Goal: Task Accomplishment & Management: Complete application form

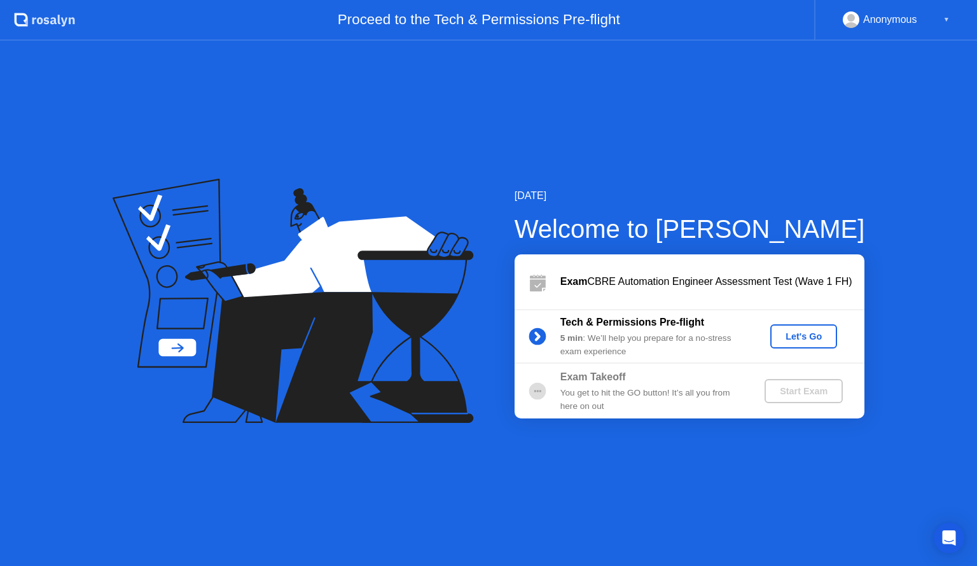
click at [945, 18] on div "Anonymous ▼" at bounding box center [895, 19] width 107 height 17
click at [946, 19] on div "▼" at bounding box center [946, 19] width 6 height 17
click at [813, 340] on div "Let's Go" at bounding box center [803, 336] width 57 height 10
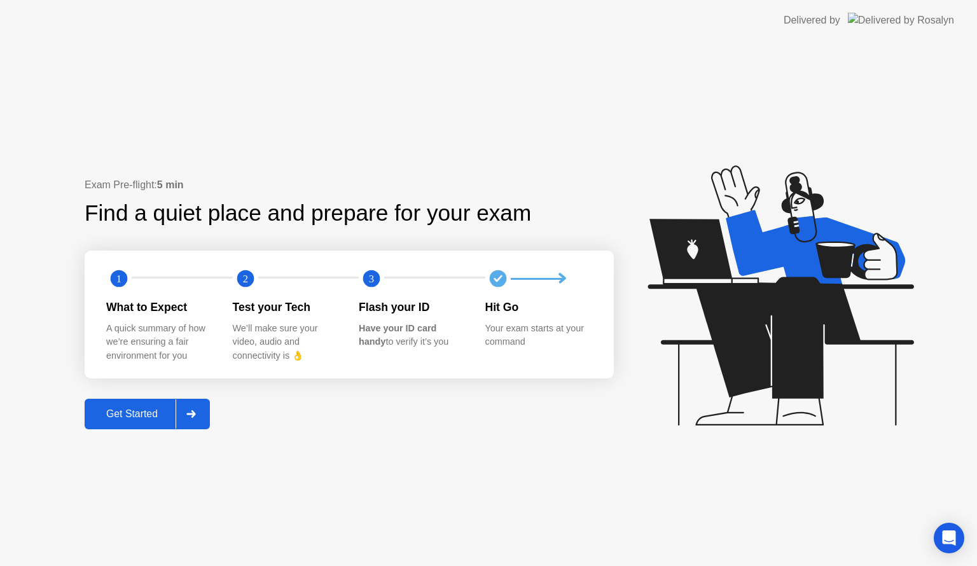
click at [134, 409] on div "Get Started" at bounding box center [131, 413] width 87 height 11
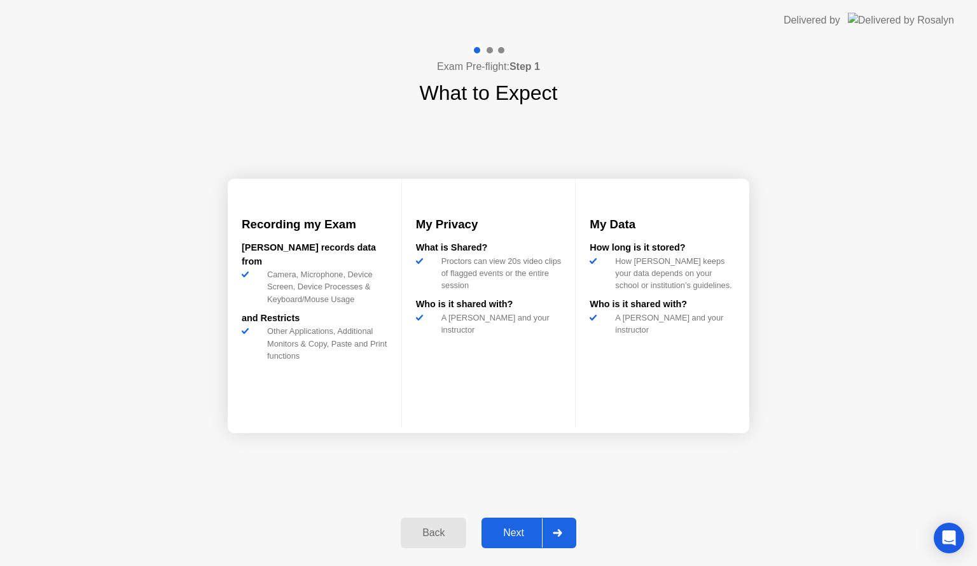
click at [565, 433] on div "Recording my Exam [PERSON_NAME] records data from Camera, Microphone, Device Sc…" at bounding box center [488, 305] width 521 height 395
click at [518, 533] on div "Next" at bounding box center [513, 532] width 57 height 11
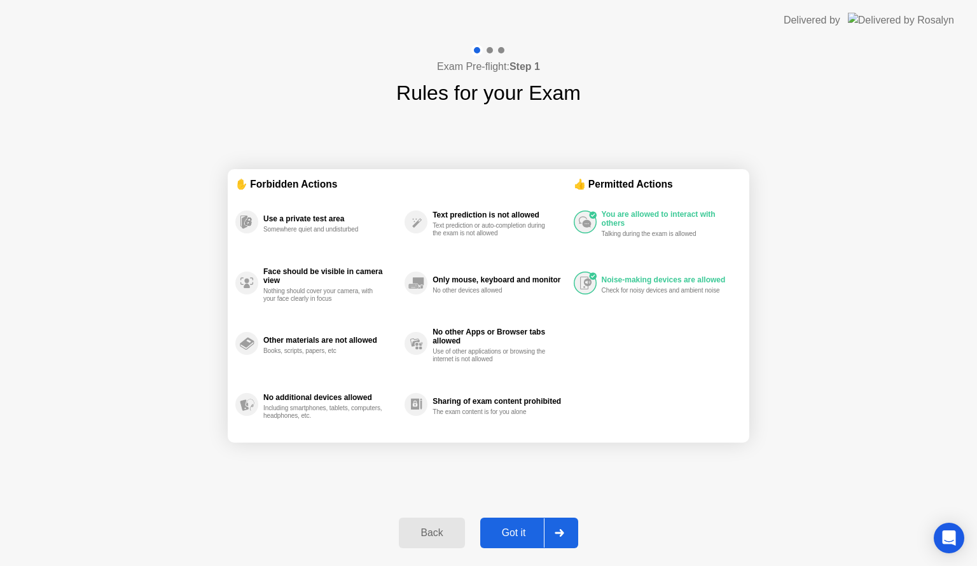
click at [514, 524] on button "Got it" at bounding box center [529, 533] width 98 height 31
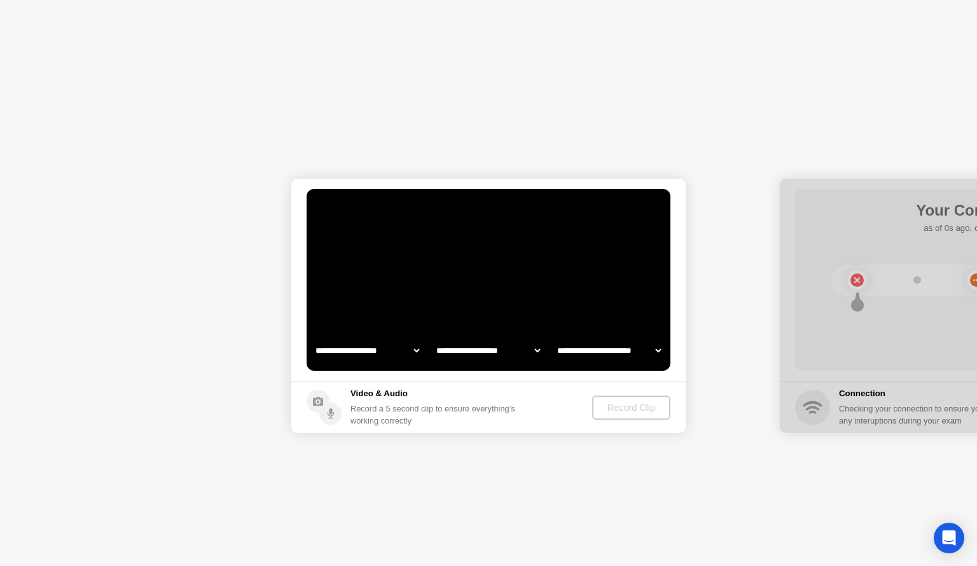
select select "**********"
select select "*******"
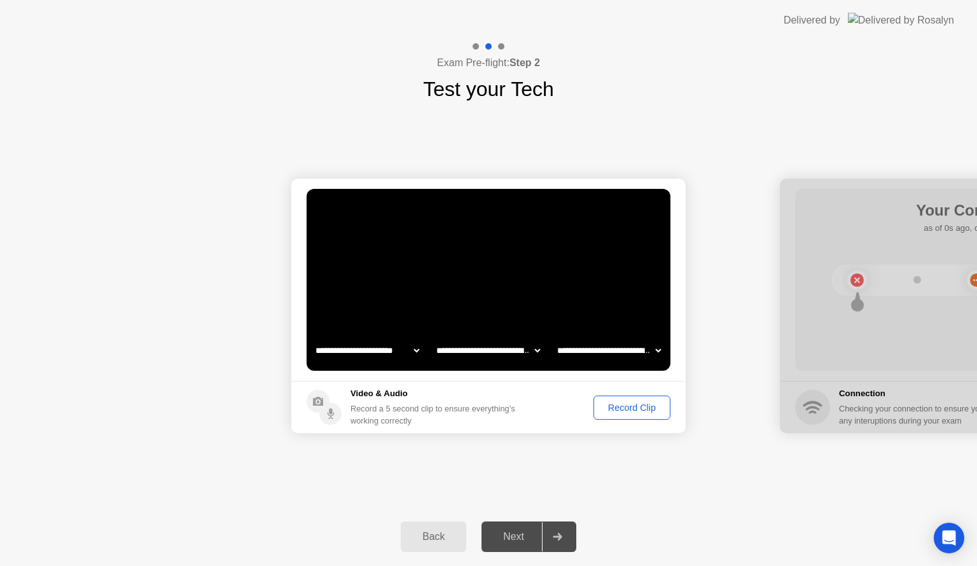
click at [625, 402] on div "Record Clip" at bounding box center [632, 407] width 68 height 10
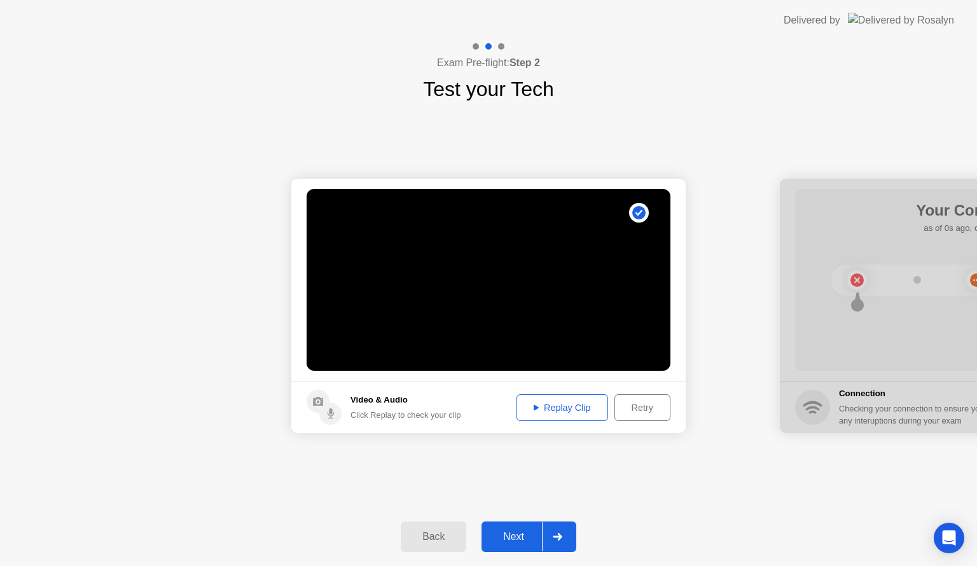
click at [538, 402] on div "Replay Clip" at bounding box center [562, 407] width 83 height 10
click at [523, 526] on button "Next" at bounding box center [528, 536] width 95 height 31
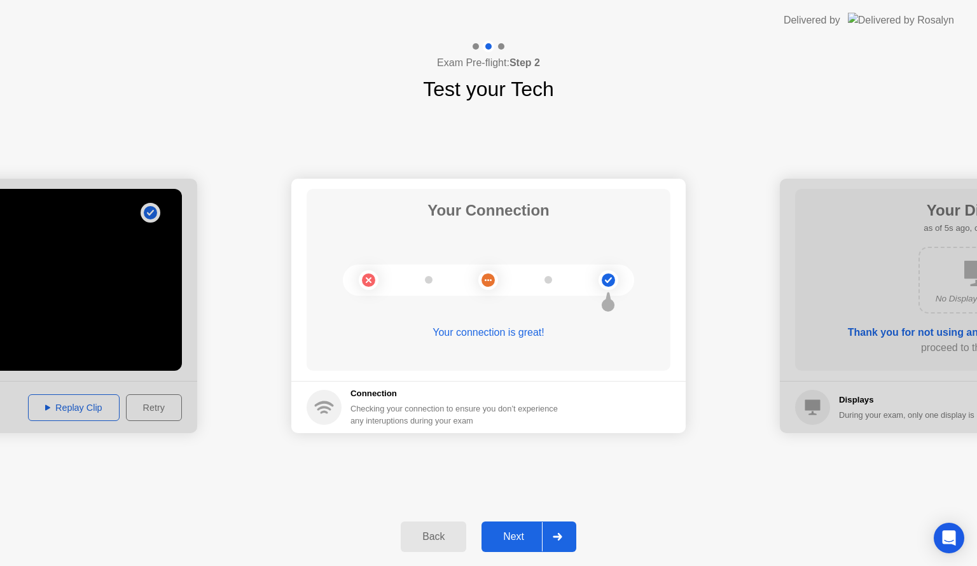
click at [490, 536] on div "Next" at bounding box center [513, 536] width 57 height 11
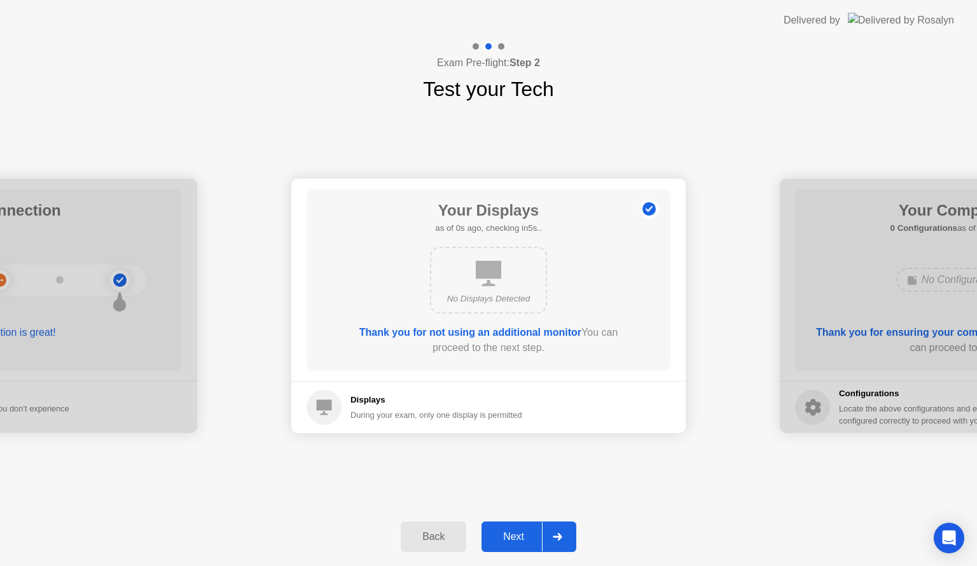
click at [503, 534] on div "Next" at bounding box center [513, 536] width 57 height 11
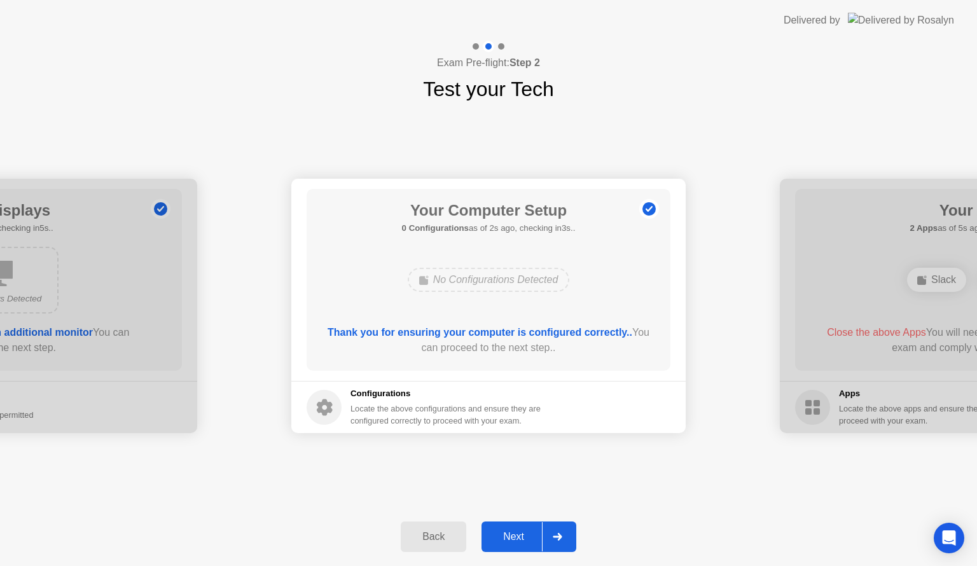
click at [520, 534] on div "Next" at bounding box center [513, 536] width 57 height 11
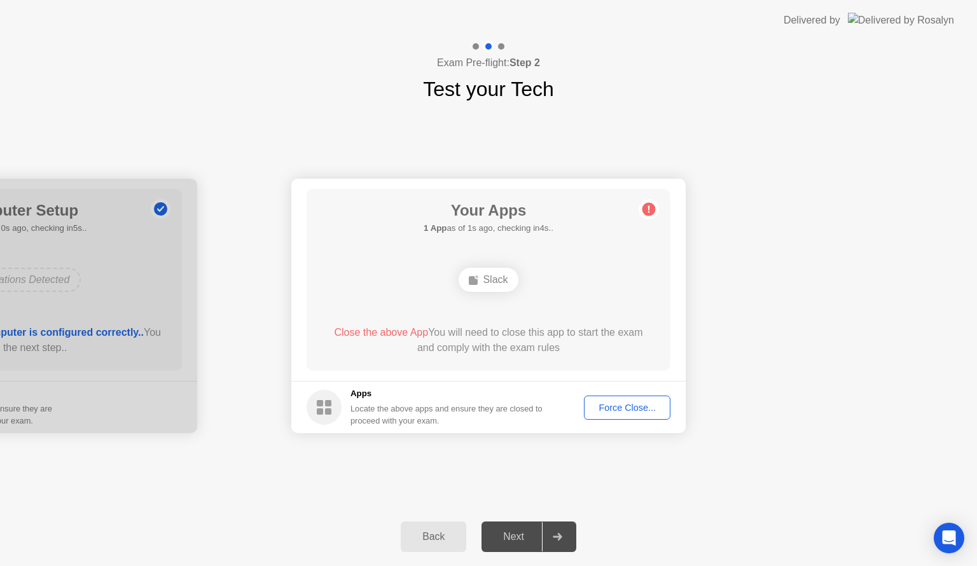
click at [615, 407] on div "Force Close..." at bounding box center [627, 407] width 78 height 10
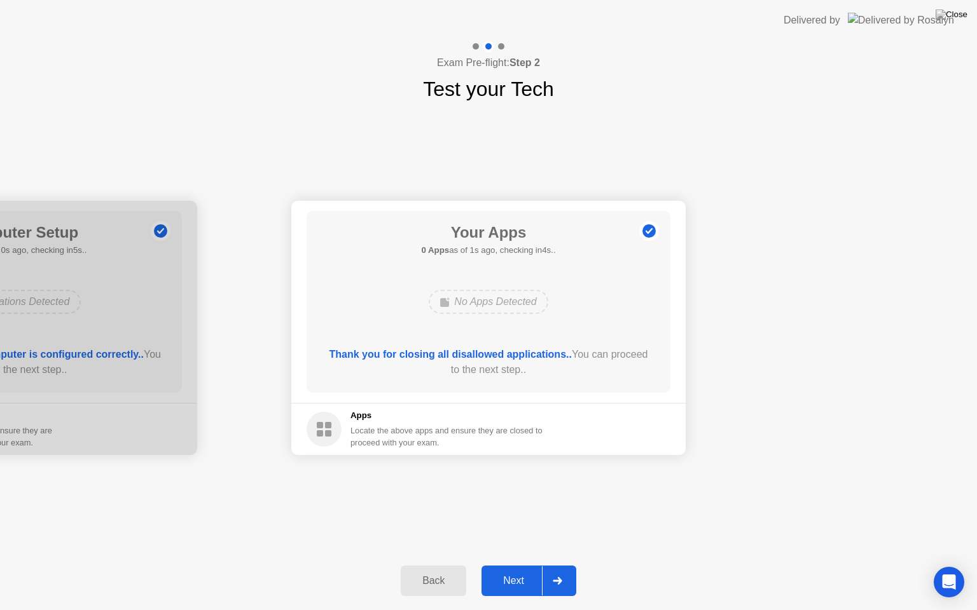
click at [508, 565] on button "Next" at bounding box center [528, 581] width 95 height 31
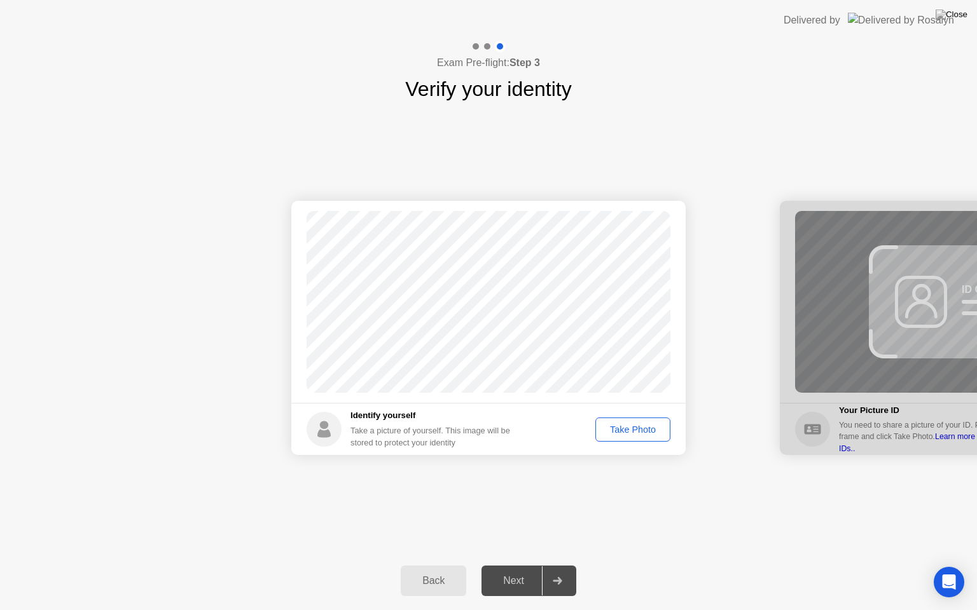
click at [607, 427] on div "Take Photo" at bounding box center [633, 430] width 66 height 10
click at [514, 565] on div "Next" at bounding box center [513, 580] width 57 height 11
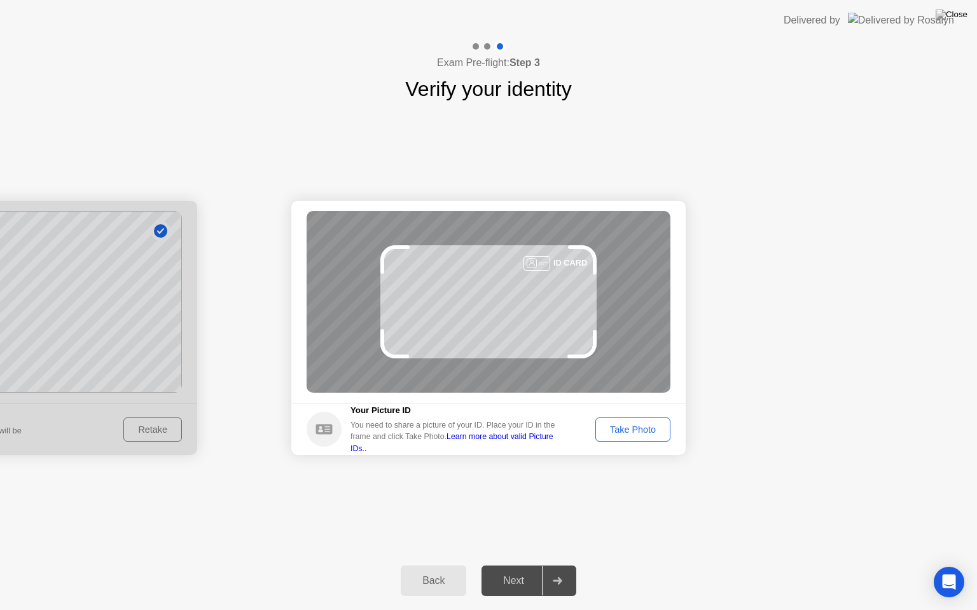
click at [646, 435] on div "Take Photo" at bounding box center [633, 430] width 66 height 10
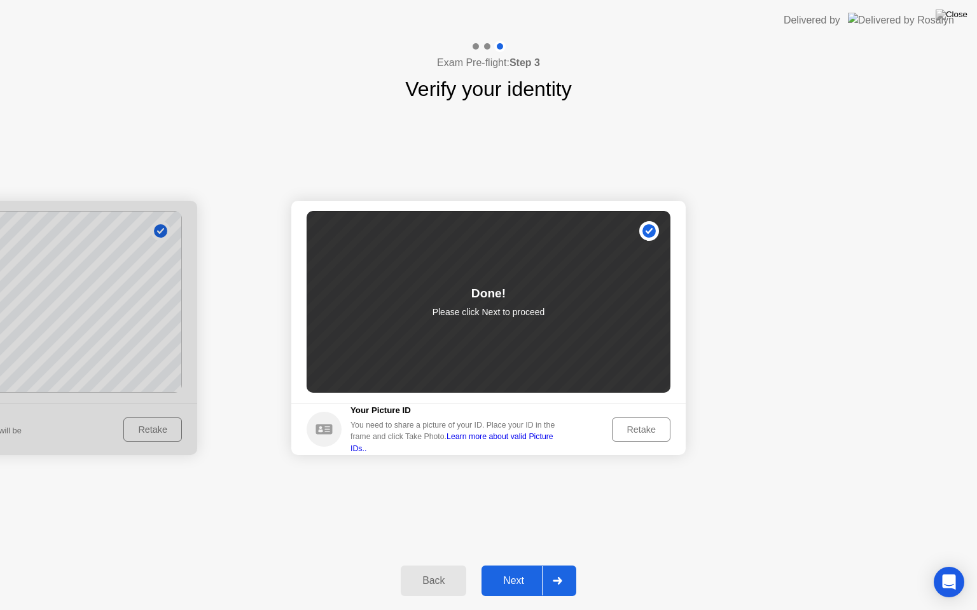
click at [518, 565] on button "Next" at bounding box center [528, 581] width 95 height 31
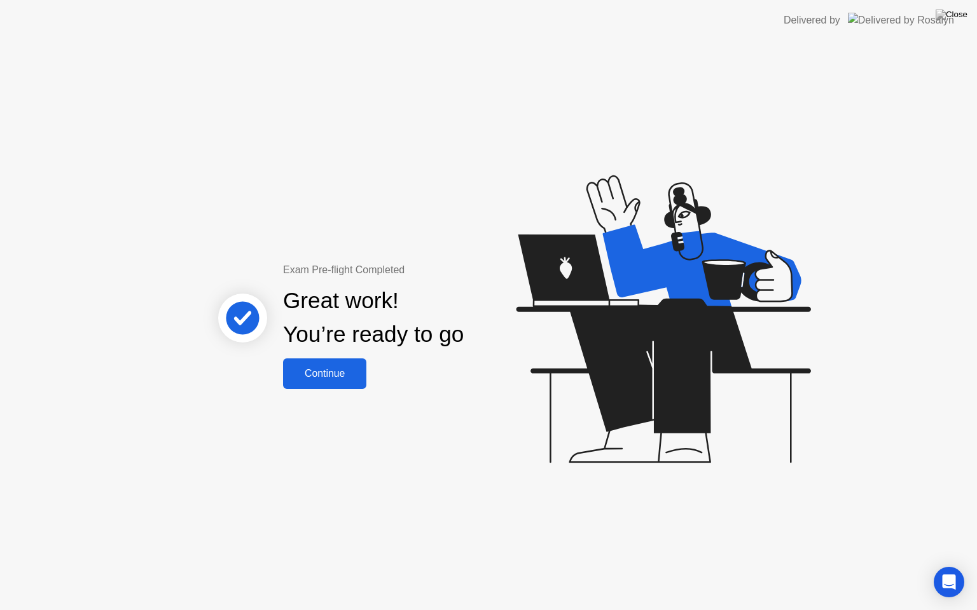
click at [297, 378] on div "Continue" at bounding box center [325, 373] width 76 height 11
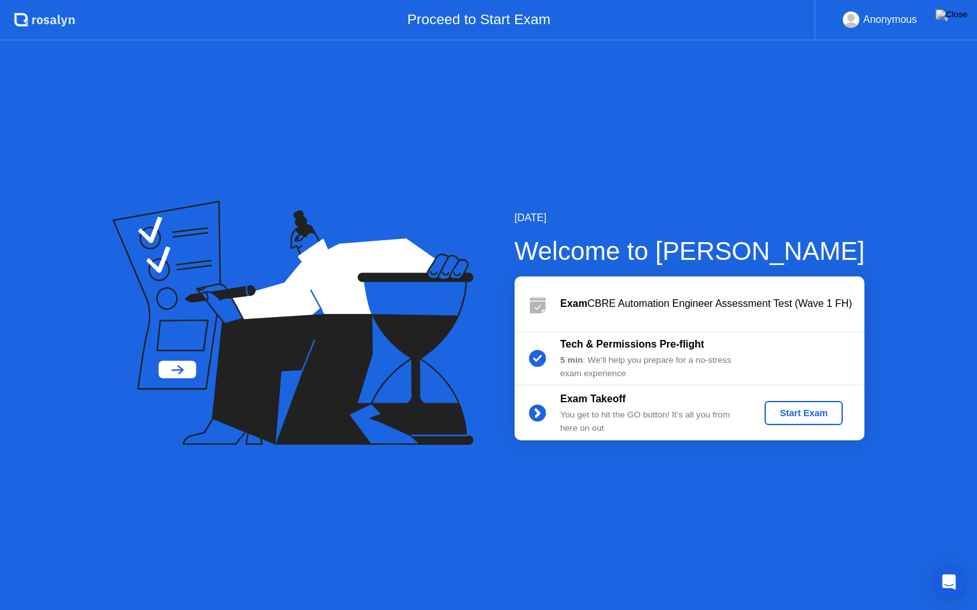
click at [776, 408] on div "Start Exam" at bounding box center [803, 413] width 68 height 10
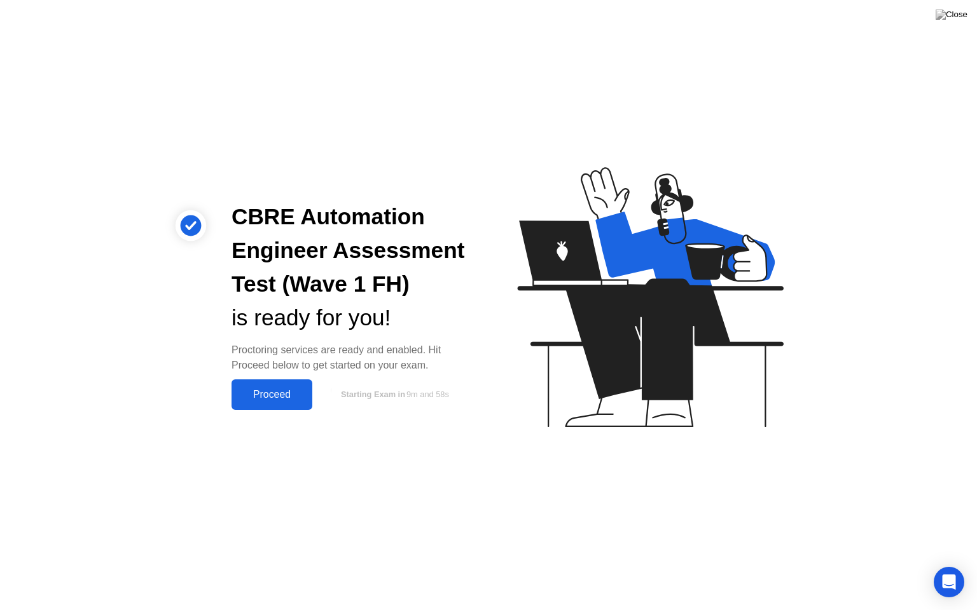
click at [274, 396] on div "Proceed" at bounding box center [271, 394] width 73 height 11
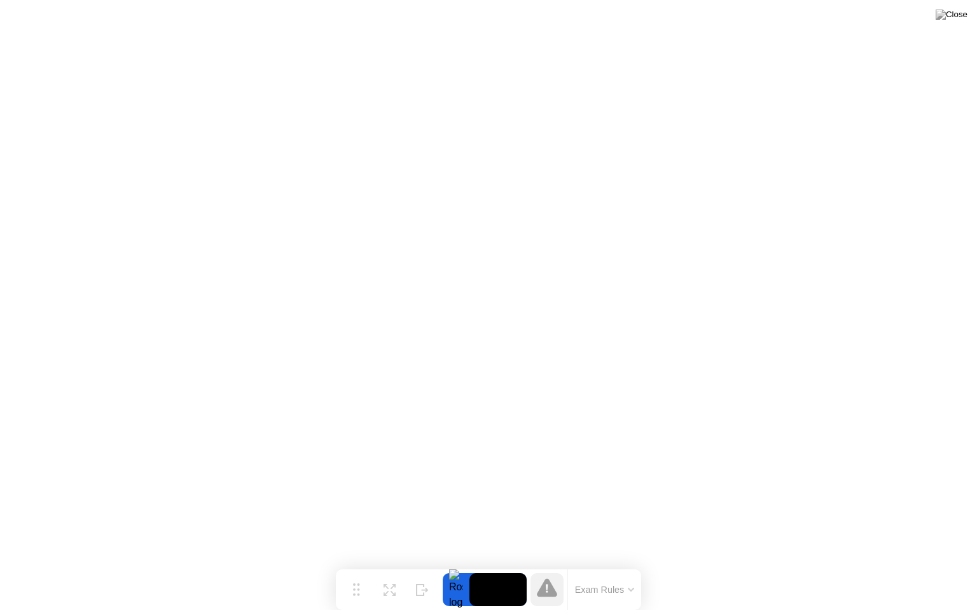
click at [608, 565] on button "Exam Rules" at bounding box center [604, 589] width 67 height 11
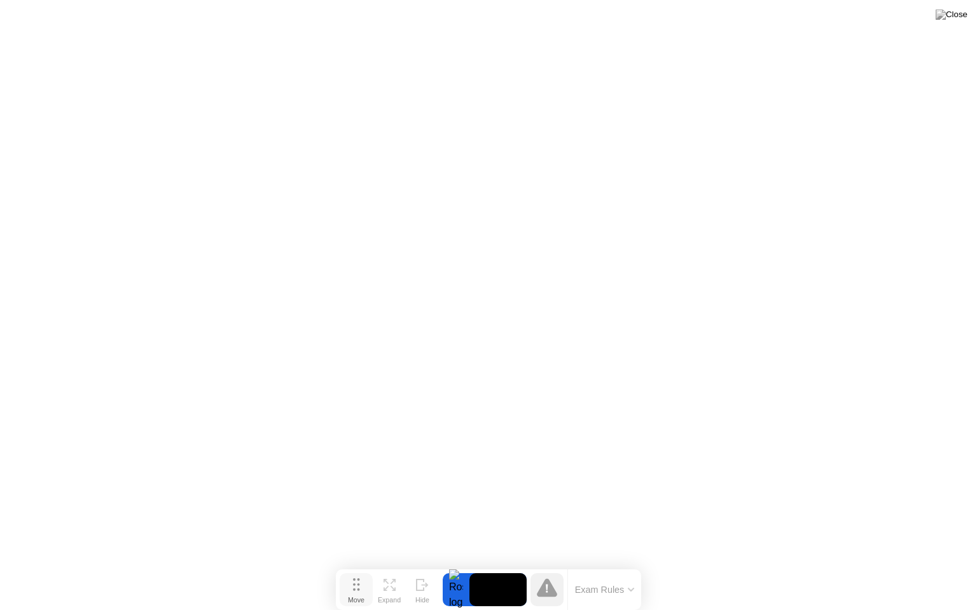
click at [362, 565] on button "Move" at bounding box center [356, 590] width 33 height 33
click at [549, 565] on icon at bounding box center [547, 588] width 20 height 18
click at [593, 565] on button "Exam Rules" at bounding box center [604, 589] width 67 height 11
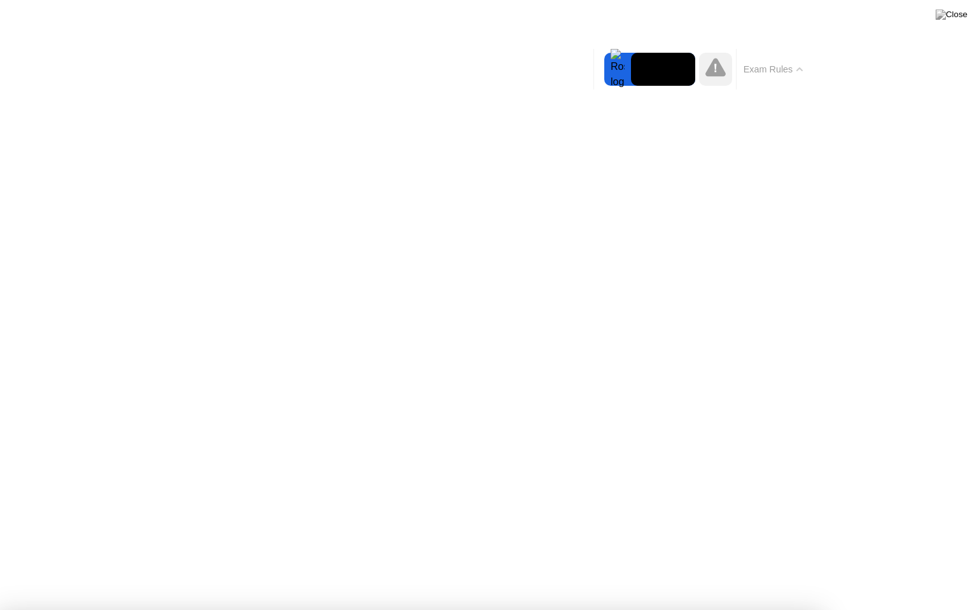
click at [770, 65] on button "Exam Rules" at bounding box center [772, 69] width 67 height 11
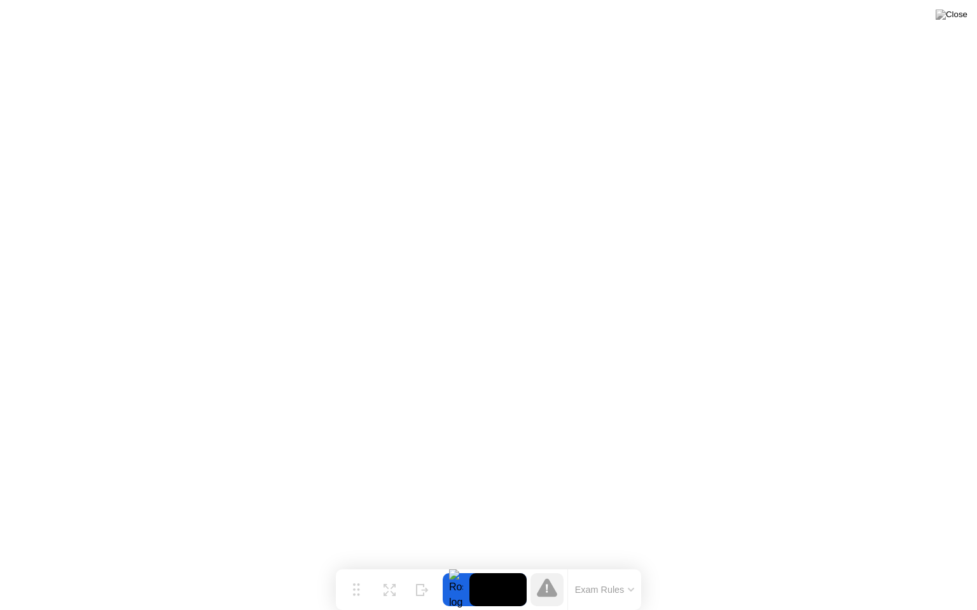
click at [448, 565] on div at bounding box center [456, 590] width 27 height 33
click at [486, 565] on video at bounding box center [497, 590] width 57 height 33
click at [544, 565] on icon at bounding box center [547, 588] width 20 height 18
click at [420, 565] on div at bounding box center [422, 590] width 13 height 12
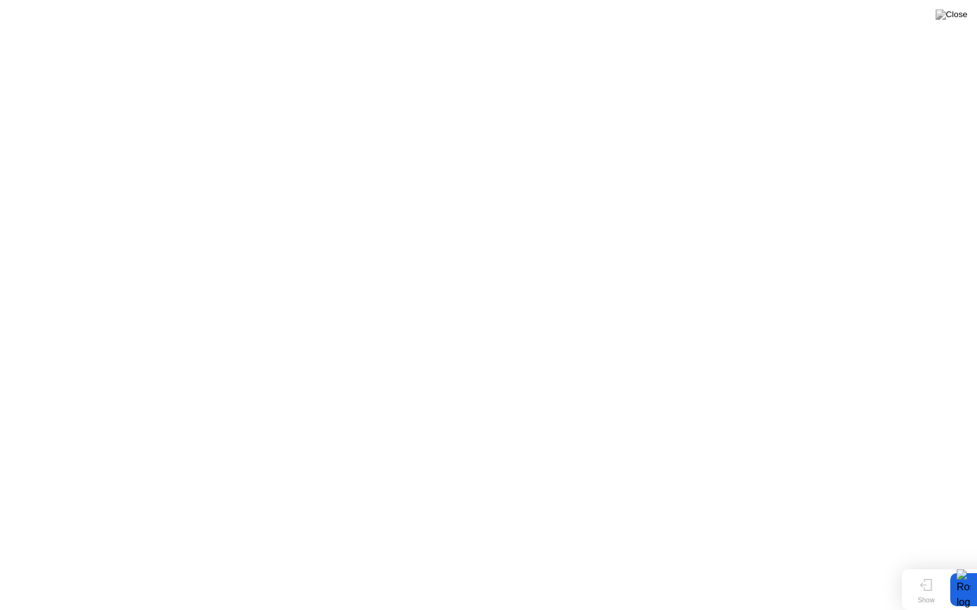
click at [925, 565] on div "Show" at bounding box center [925, 600] width 17 height 8
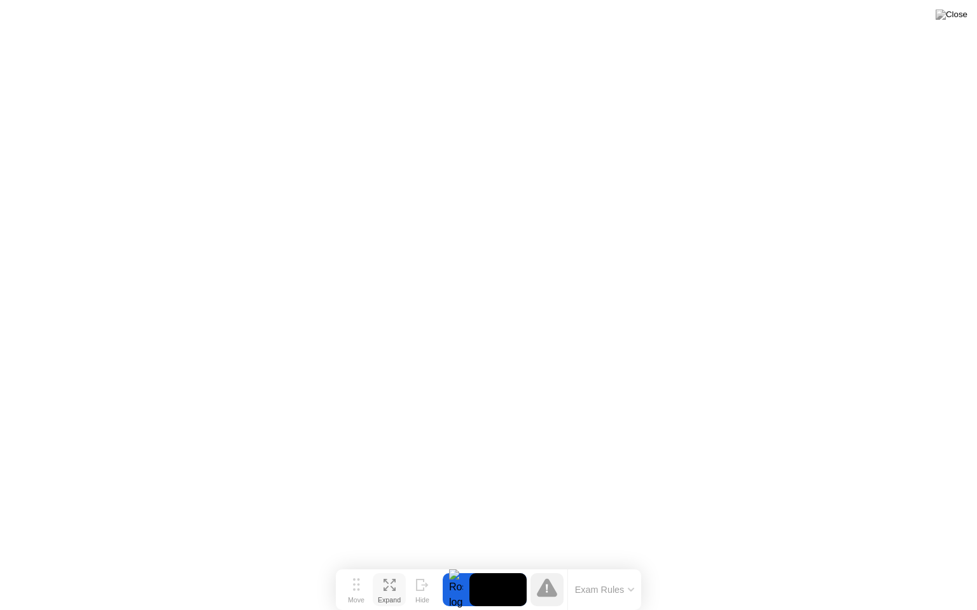
click at [386, 565] on icon at bounding box center [385, 588] width 5 height 5
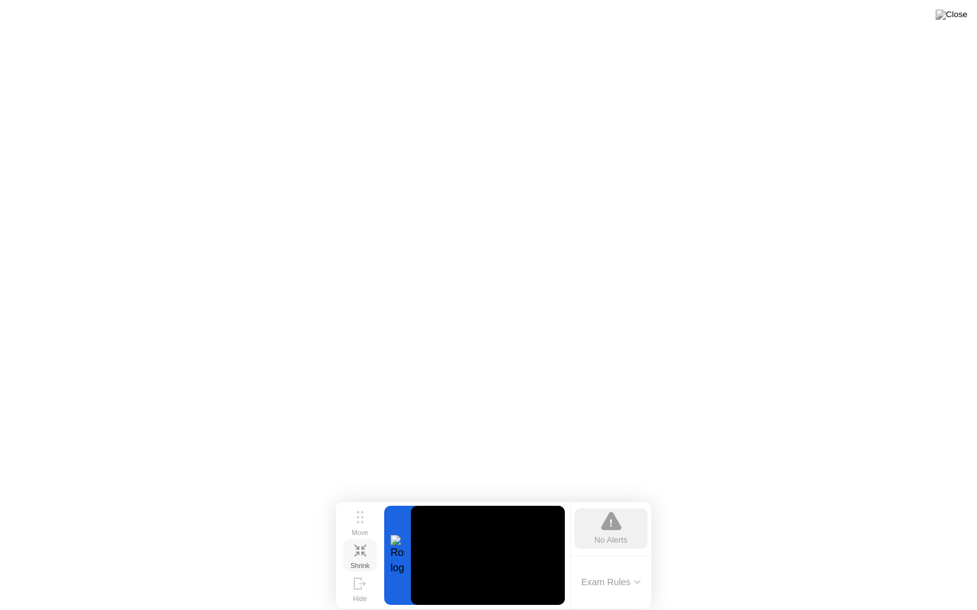
click at [392, 553] on div at bounding box center [397, 555] width 27 height 99
click at [368, 562] on div "Shrink" at bounding box center [359, 566] width 19 height 8
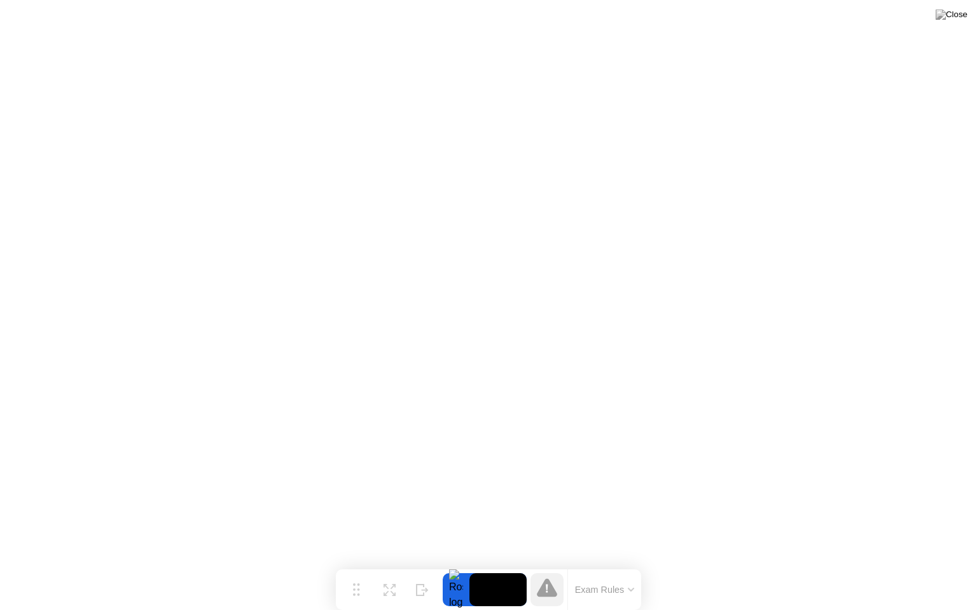
click at [604, 565] on button "Exam Rules" at bounding box center [604, 589] width 67 height 11
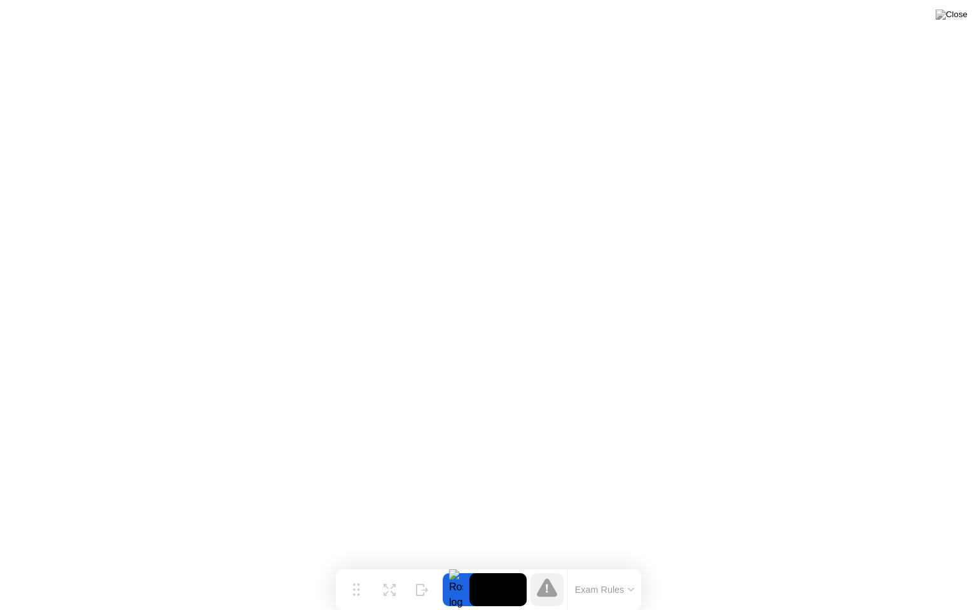
click at [623, 565] on button "Exam Rules" at bounding box center [604, 589] width 67 height 11
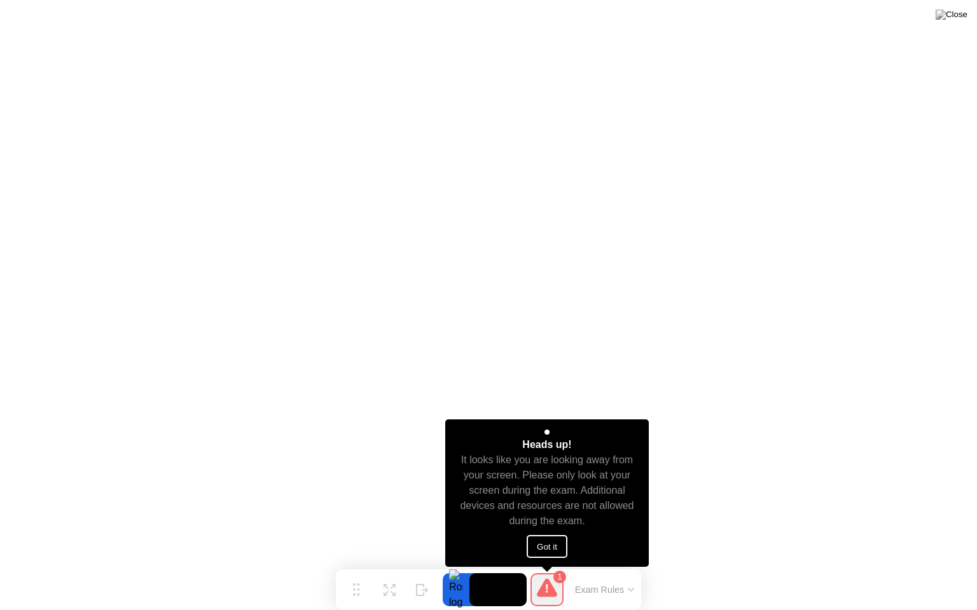
click at [545, 544] on button "Got it" at bounding box center [546, 546] width 41 height 23
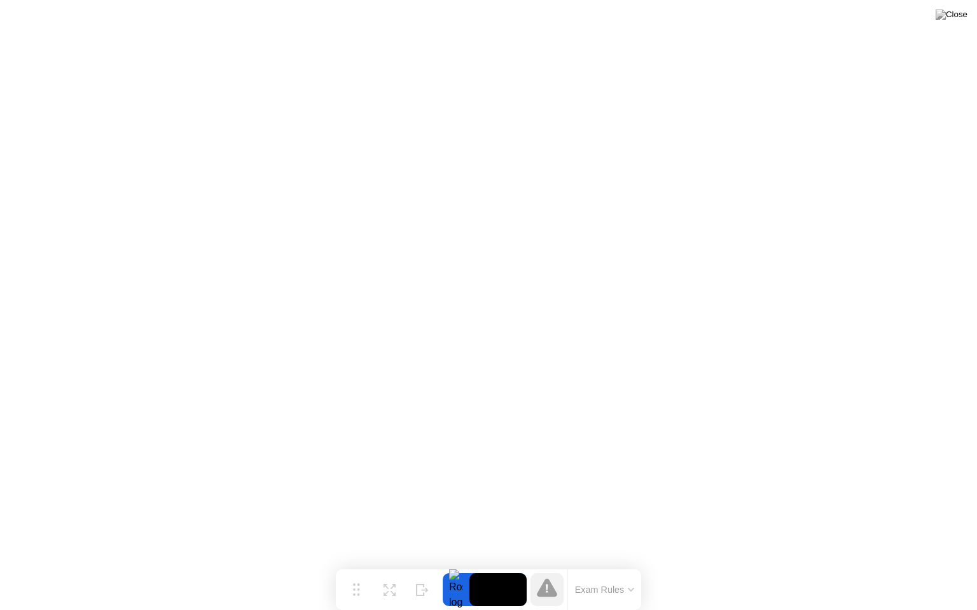
click at [393, 565] on icon at bounding box center [389, 590] width 12 height 12
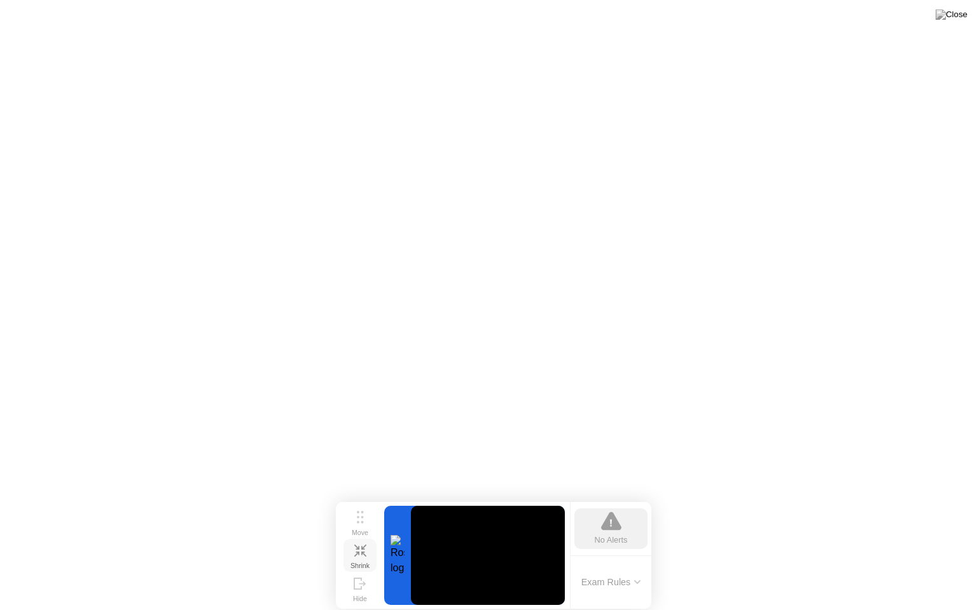
click at [354, 554] on icon at bounding box center [360, 551] width 12 height 12
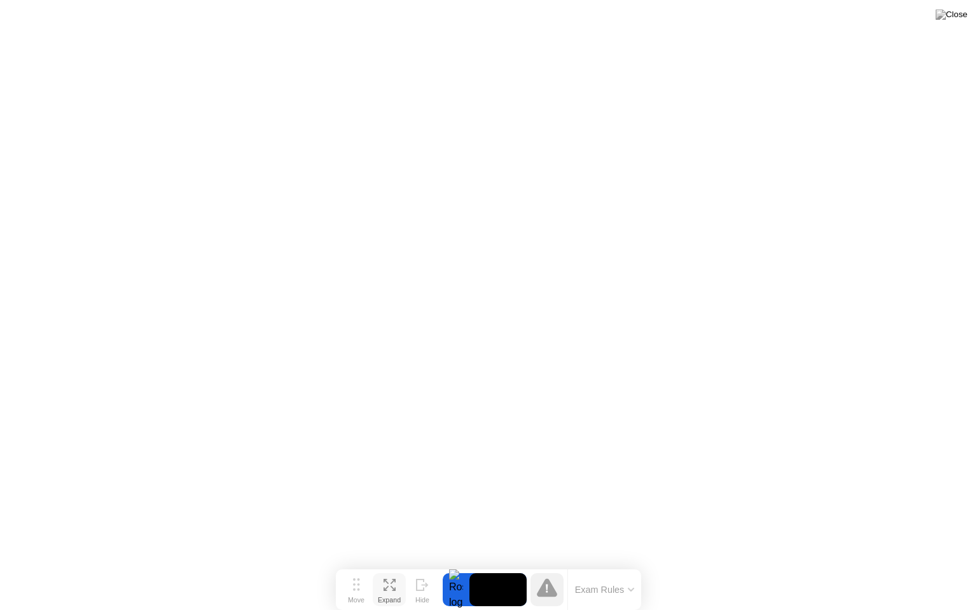
click at [548, 565] on icon at bounding box center [547, 588] width 20 height 18
click at [355, 565] on div "Move" at bounding box center [356, 600] width 17 height 8
click at [547, 565] on icon at bounding box center [547, 588] width 20 height 18
click at [601, 565] on button "Exam Rules" at bounding box center [604, 589] width 67 height 11
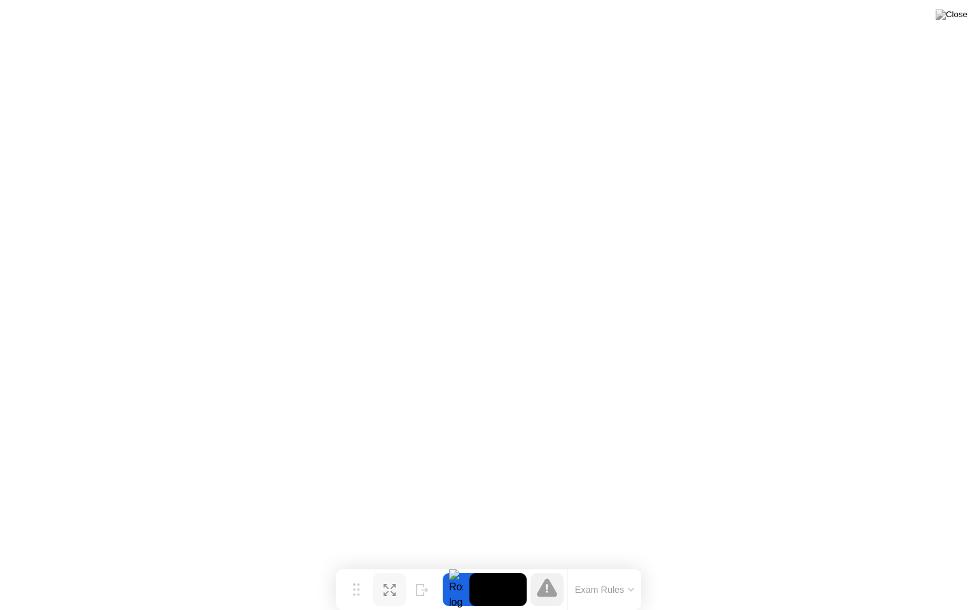
click at [457, 565] on div at bounding box center [456, 590] width 27 height 33
click at [483, 565] on video at bounding box center [497, 590] width 57 height 33
click at [546, 565] on icon at bounding box center [547, 589] width 2 height 8
click at [397, 565] on button "Expand" at bounding box center [389, 590] width 33 height 33
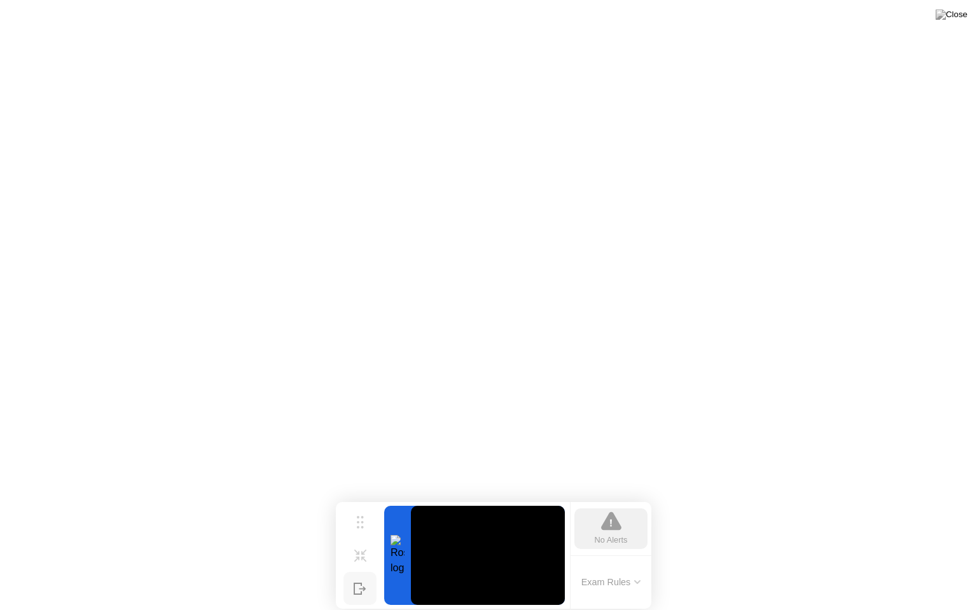
click at [355, 565] on icon at bounding box center [360, 589] width 13 height 12
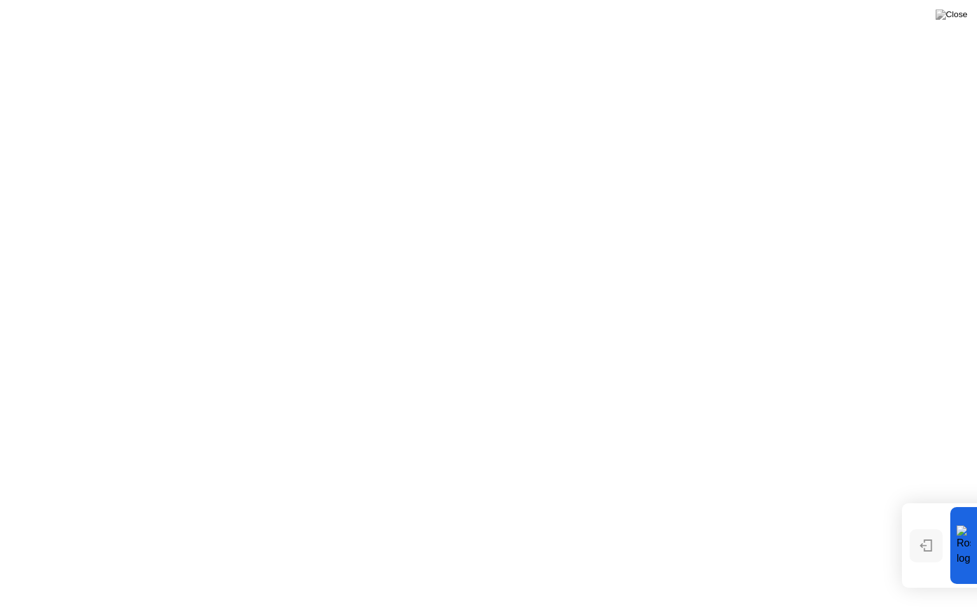
click at [917, 553] on div "Show" at bounding box center [925, 557] width 17 height 8
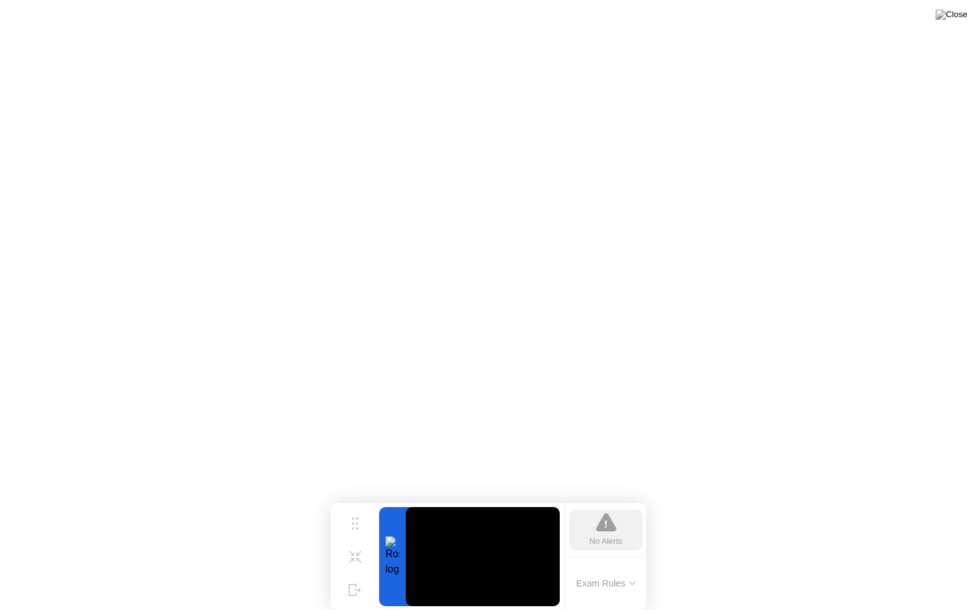
click at [624, 532] on div "No Alerts" at bounding box center [605, 530] width 73 height 41
click at [586, 565] on button "Exam Rules" at bounding box center [605, 583] width 67 height 11
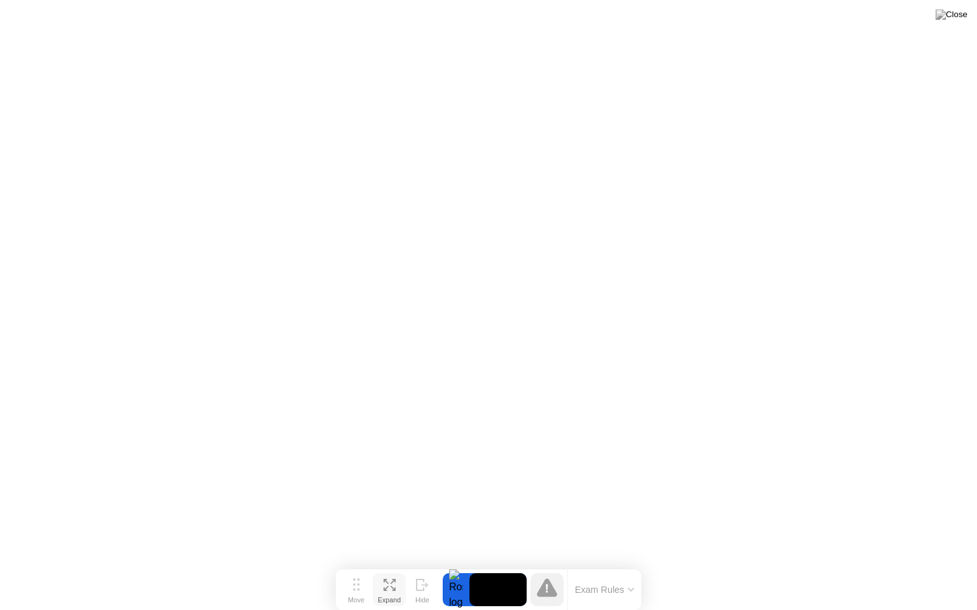
click at [390, 565] on icon at bounding box center [389, 585] width 12 height 12
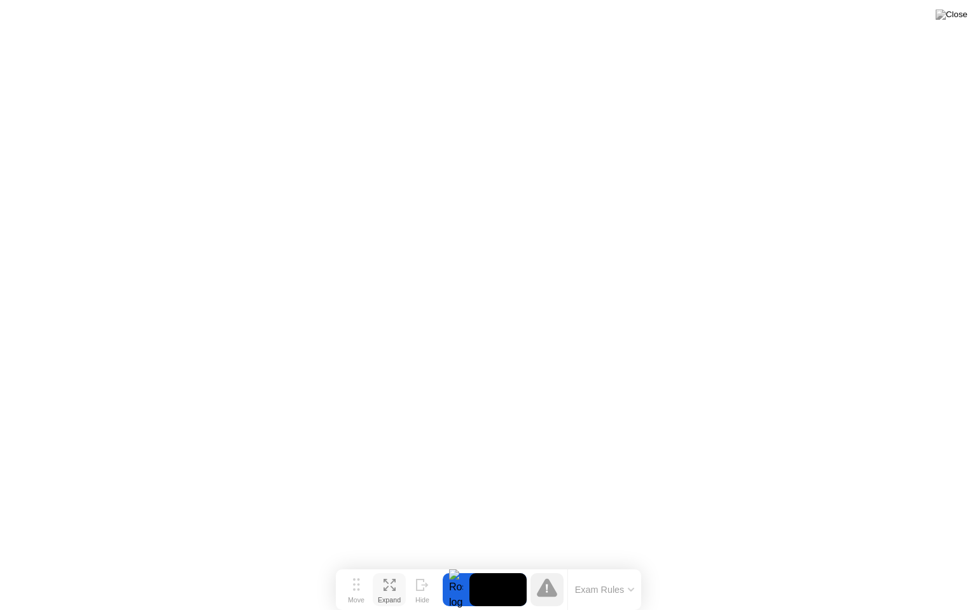
click at [455, 565] on div at bounding box center [456, 590] width 27 height 33
click at [506, 565] on video at bounding box center [497, 590] width 57 height 33
click at [414, 565] on div "Move Expand Hide Exam Rules" at bounding box center [488, 590] width 305 height 41
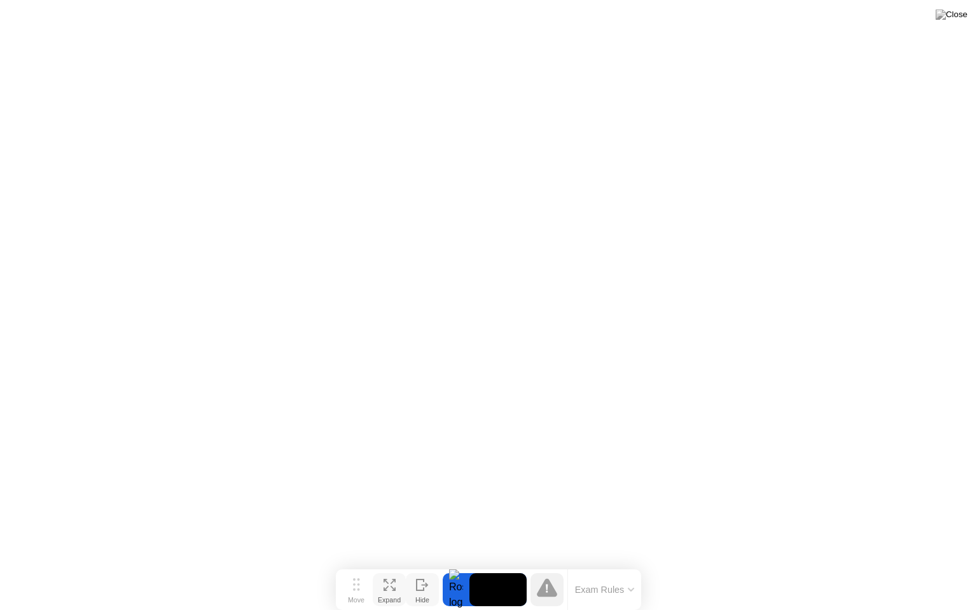
click at [414, 565] on button "Hide" at bounding box center [422, 590] width 33 height 33
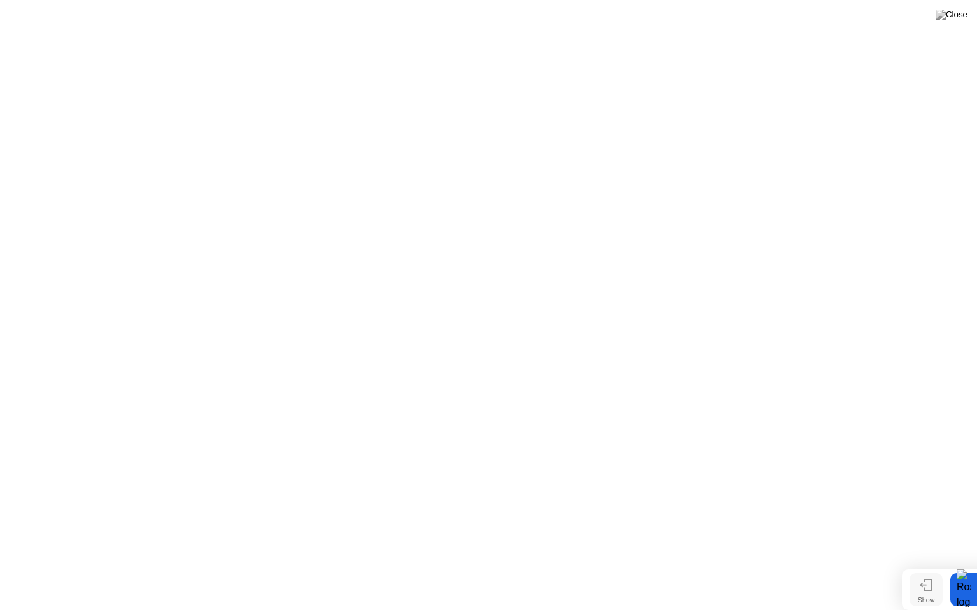
click at [927, 565] on icon at bounding box center [925, 585] width 13 height 12
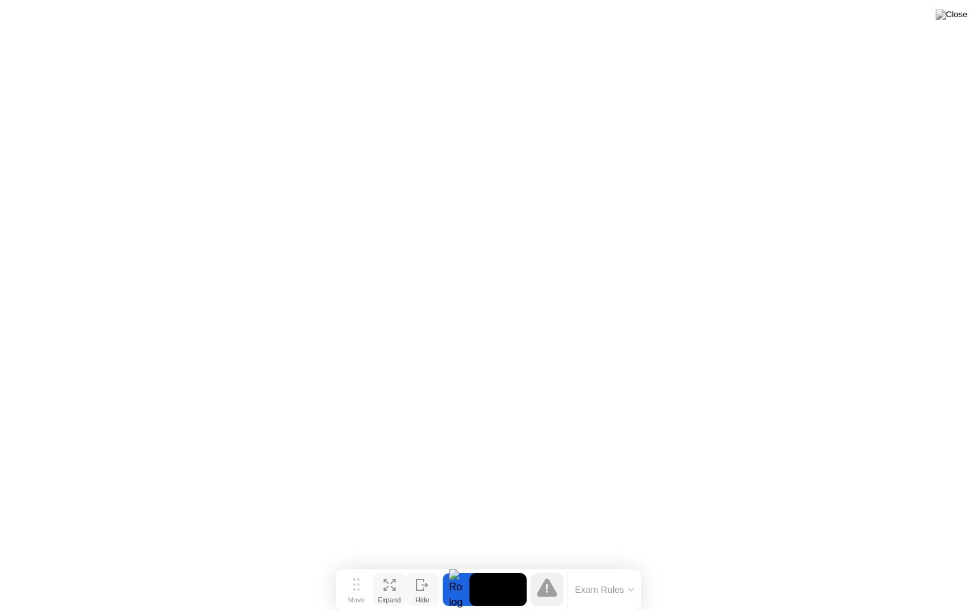
click at [389, 565] on icon at bounding box center [389, 585] width 12 height 12
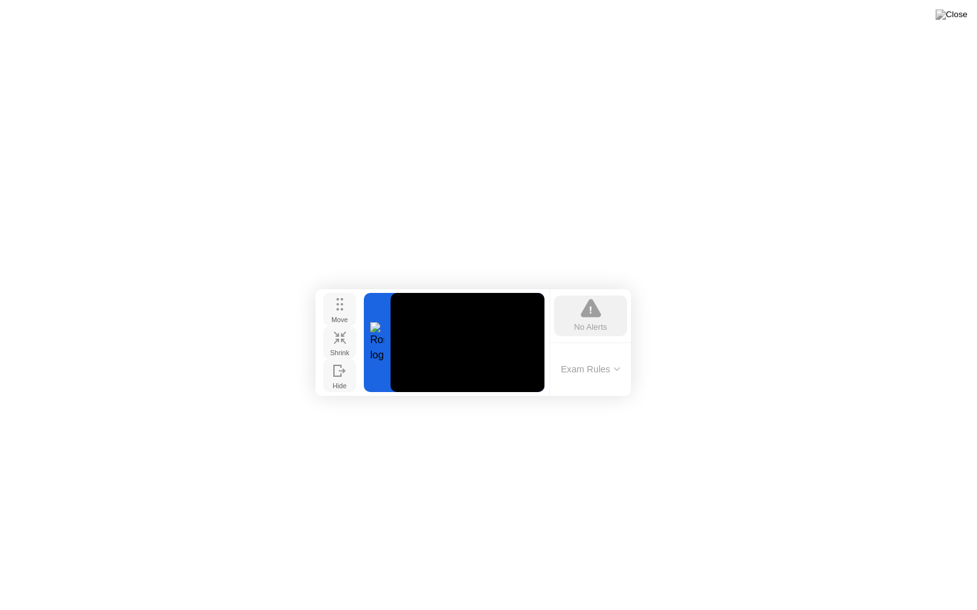
drag, startPoint x: 357, startPoint y: 529, endPoint x: 334, endPoint y: 315, distance: 214.9
click at [334, 316] on div "Move" at bounding box center [339, 320] width 17 height 8
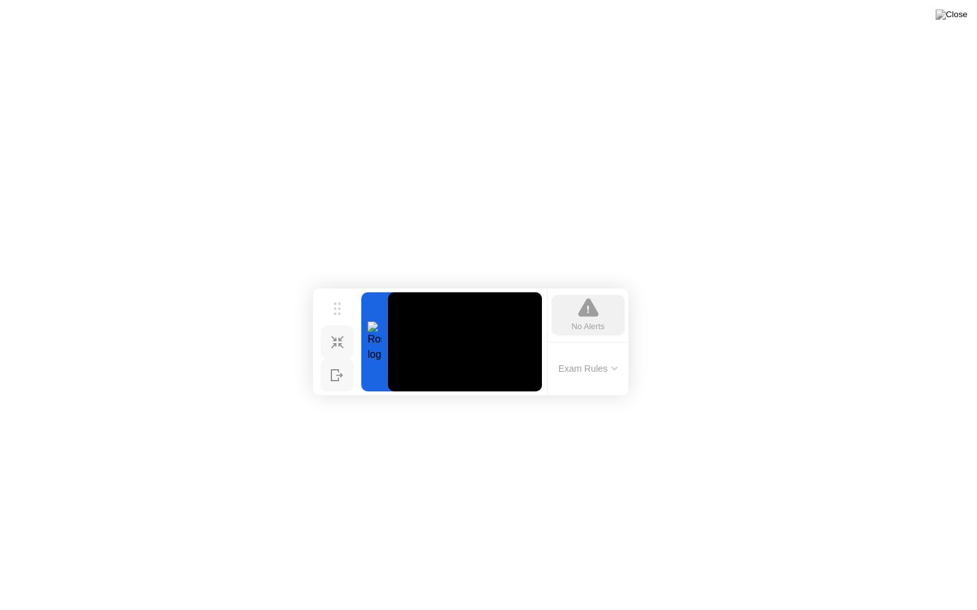
click at [336, 343] on button "Shrink" at bounding box center [336, 342] width 33 height 33
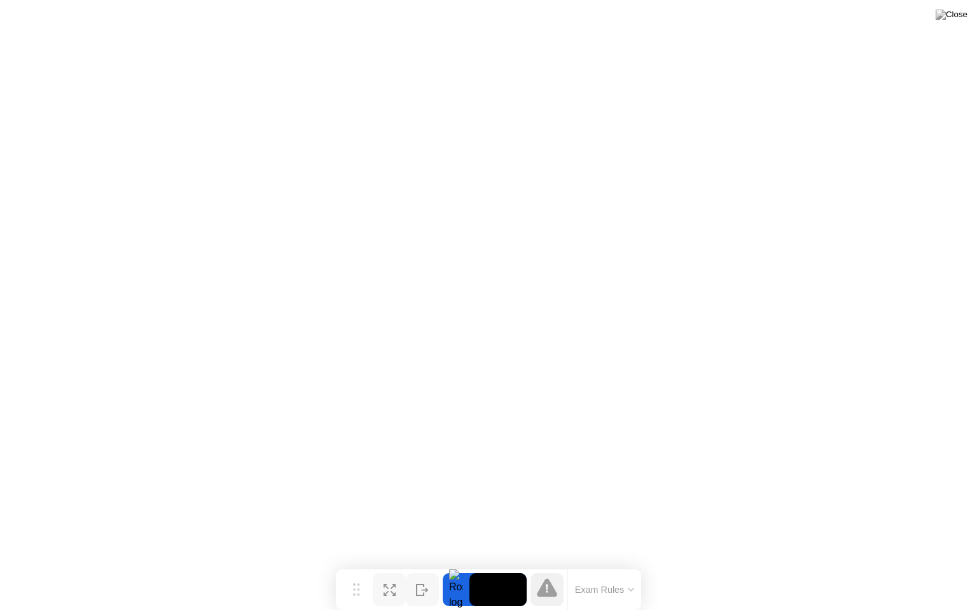
click at [387, 565] on icon at bounding box center [389, 590] width 12 height 12
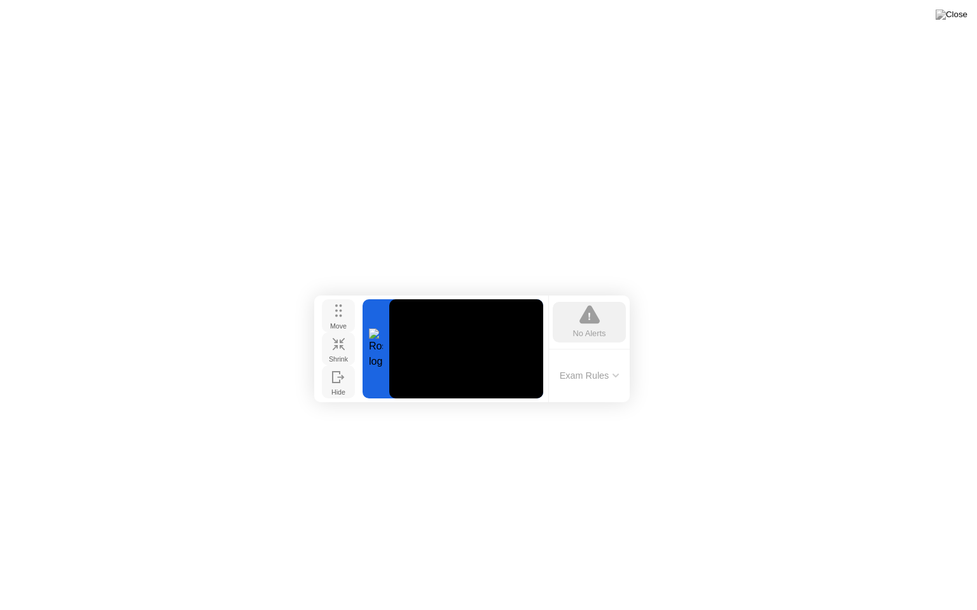
drag, startPoint x: 365, startPoint y: 518, endPoint x: 343, endPoint y: 312, distance: 207.8
click at [343, 312] on button "Move" at bounding box center [338, 315] width 33 height 33
click at [379, 347] on div at bounding box center [375, 348] width 27 height 99
click at [450, 347] on video at bounding box center [466, 348] width 154 height 99
click at [612, 378] on button "Exam Rules" at bounding box center [589, 375] width 67 height 11
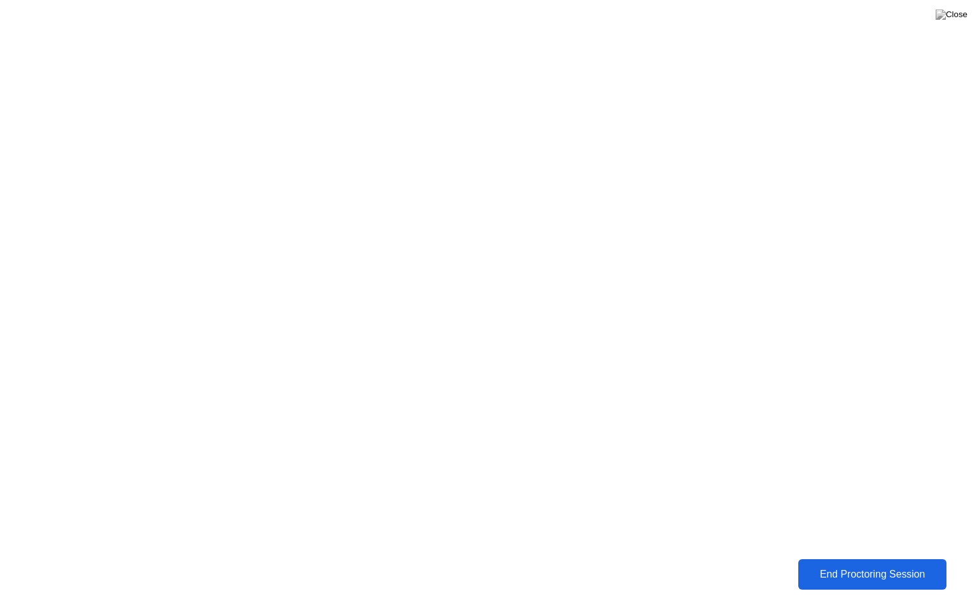
click at [857, 565] on div "End Proctoring Session" at bounding box center [872, 574] width 141 height 11
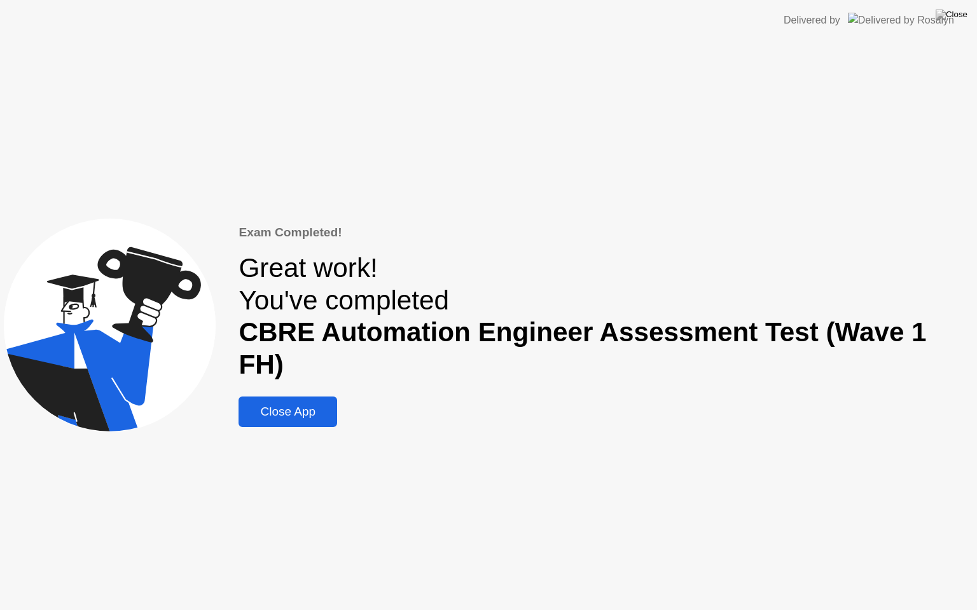
click at [288, 405] on div "Close App" at bounding box center [287, 412] width 91 height 14
